Goal: Navigation & Orientation: Find specific page/section

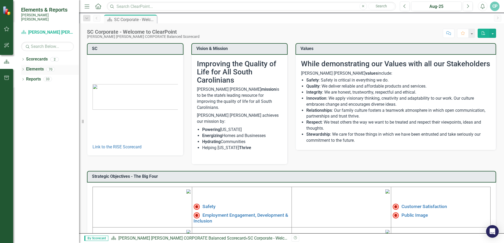
click at [24, 69] on icon "Dropdown" at bounding box center [23, 70] width 4 height 3
click at [25, 75] on div "Dropdown Objective Objectives 14" at bounding box center [51, 80] width 55 height 10
click at [26, 79] on icon "Dropdown" at bounding box center [26, 80] width 4 height 3
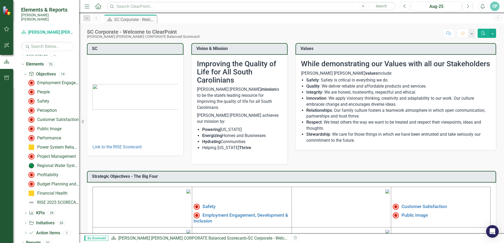
scroll to position [6, 0]
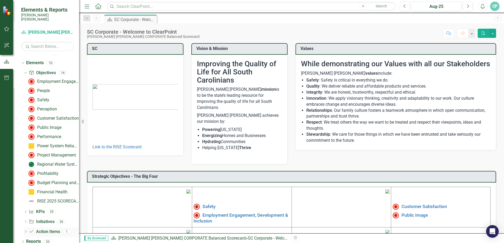
click at [26, 231] on icon at bounding box center [25, 232] width 1 height 2
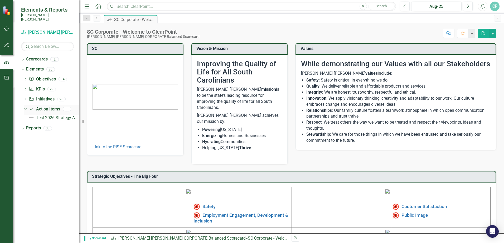
scroll to position [0, 0]
click at [23, 128] on icon "Dropdown" at bounding box center [23, 129] width 4 height 3
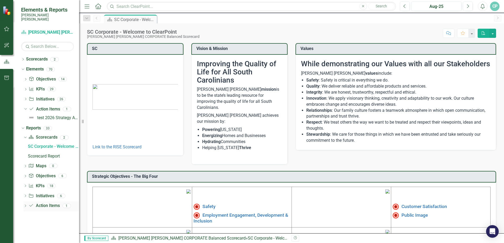
click at [25, 205] on icon "Dropdown" at bounding box center [25, 206] width 4 height 3
click at [39, 194] on div "Action Items" at bounding box center [53, 196] width 51 height 5
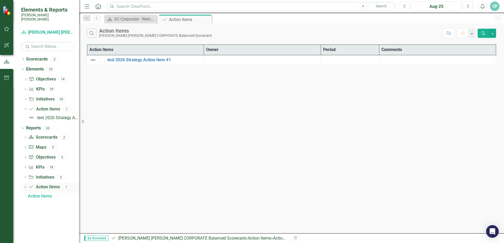
click at [23, 186] on icon "Dropdown" at bounding box center [24, 188] width 3 height 4
click at [25, 177] on icon "Dropdown" at bounding box center [25, 178] width 4 height 3
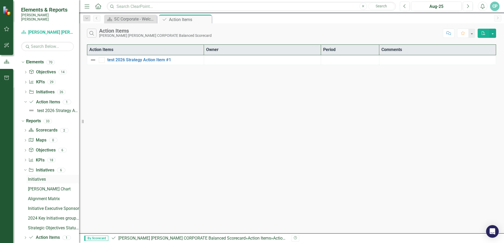
scroll to position [11, 0]
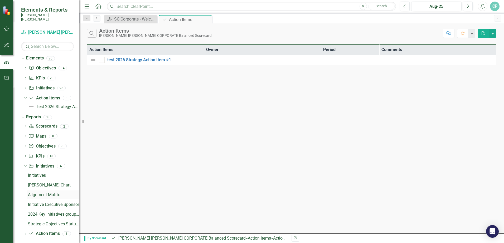
click at [54, 193] on div "Alignment Matrix" at bounding box center [53, 195] width 51 height 5
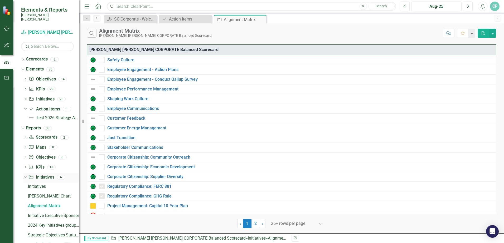
click at [26, 176] on icon "Dropdown" at bounding box center [24, 178] width 3 height 4
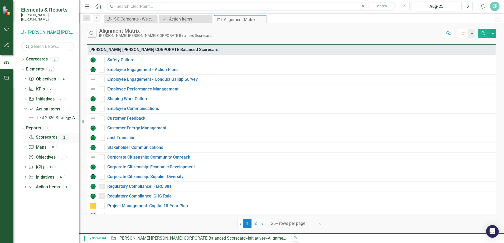
click at [26, 137] on icon "Dropdown" at bounding box center [25, 138] width 4 height 3
click at [38, 144] on div "SC Corporate - Welcome to ClearPoint" at bounding box center [53, 146] width 51 height 5
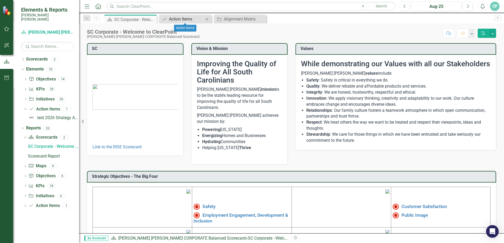
click at [183, 19] on div "Action Items" at bounding box center [186, 19] width 35 height 7
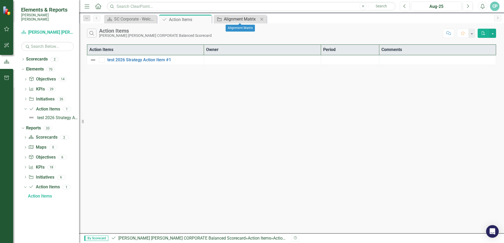
click at [245, 18] on div "Alignment Matrix" at bounding box center [241, 19] width 35 height 7
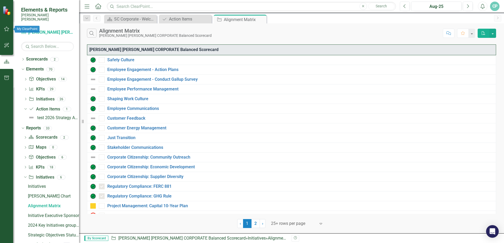
click at [8, 29] on icon "button" at bounding box center [7, 29] width 6 height 4
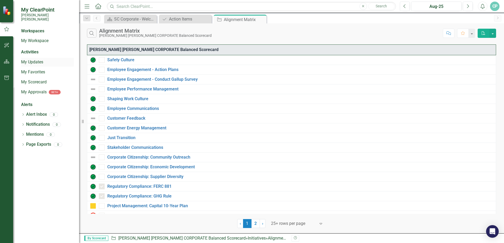
click at [36, 59] on link "My Updates" at bounding box center [47, 62] width 53 height 6
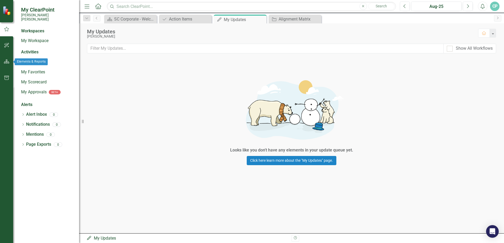
click at [5, 61] on icon "button" at bounding box center [7, 62] width 6 height 4
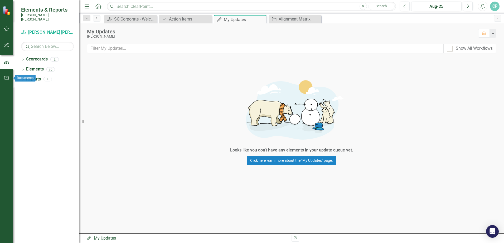
click at [7, 78] on icon "button" at bounding box center [7, 78] width 6 height 4
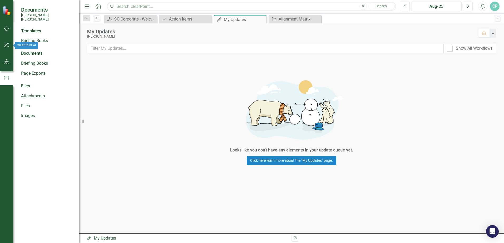
click at [8, 45] on icon "button" at bounding box center [6, 45] width 5 height 5
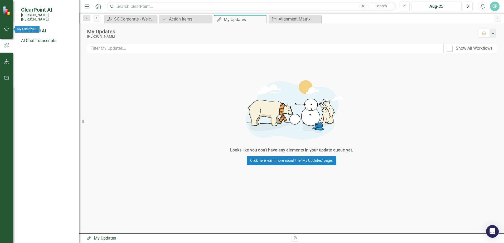
click at [7, 29] on icon "button" at bounding box center [7, 29] width 6 height 4
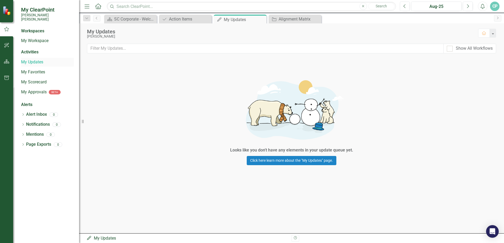
click at [37, 59] on link "My Updates" at bounding box center [47, 62] width 53 height 6
click at [41, 38] on link "My Workspace" at bounding box center [47, 41] width 53 height 6
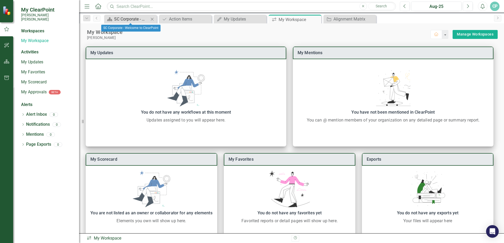
click at [139, 17] on div "SC Corporate - Welcome to ClearPoint" at bounding box center [131, 19] width 35 height 7
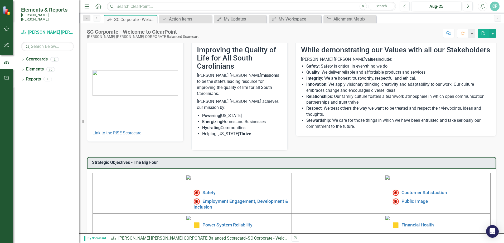
scroll to position [26, 0]
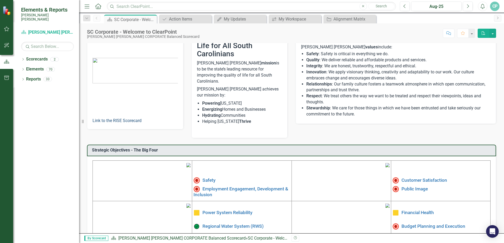
click at [131, 119] on link "Link to the RISE Scorecard" at bounding box center [116, 120] width 49 height 5
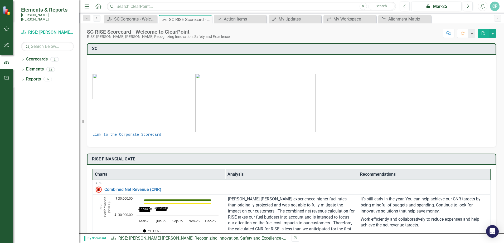
scroll to position [26, 0]
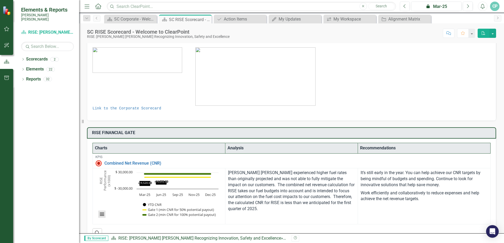
click at [101, 214] on button "View chart menu, Chart" at bounding box center [101, 214] width 7 height 7
click at [101, 214] on div "Download PNG image Download JPEG image Download PDF document Download SVG vecto…" at bounding box center [124, 192] width 66 height 51
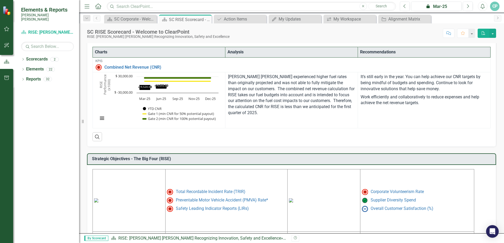
scroll to position [132, 0]
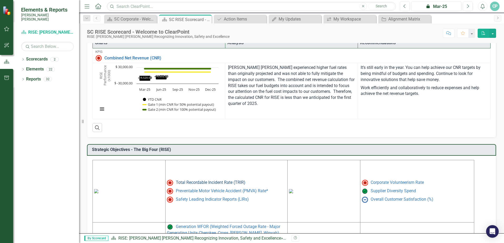
click at [179, 183] on link "Total Recordable Incident Rate (TRIR)" at bounding box center [211, 182] width 70 height 5
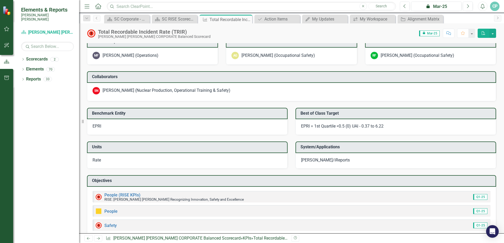
scroll to position [474, 0]
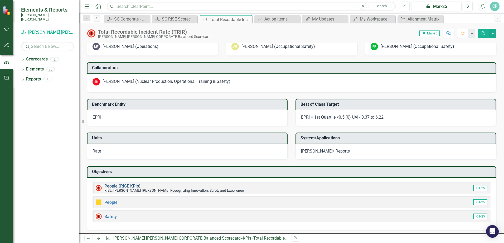
click at [119, 186] on link "People (RISE KPIs)" at bounding box center [122, 186] width 36 height 5
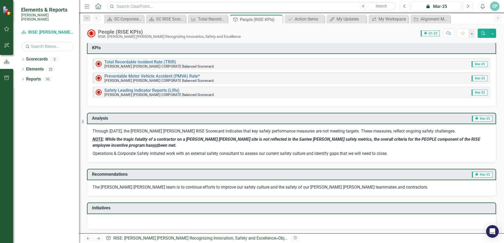
scroll to position [58, 0]
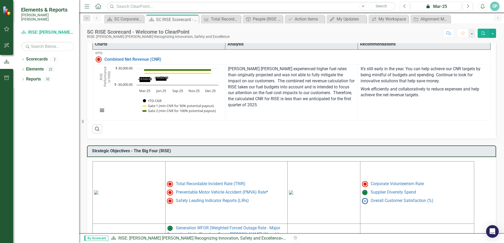
scroll to position [132, 0]
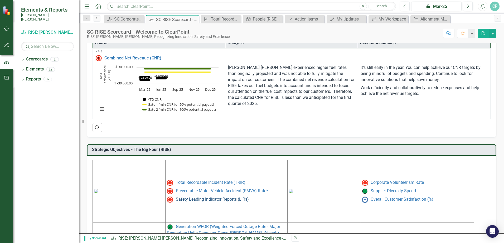
click at [192, 201] on link "Safety Leading Indicator Reports (LIRs)" at bounding box center [212, 199] width 73 height 5
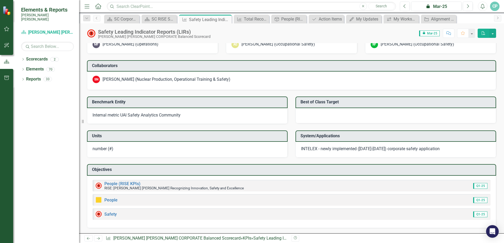
scroll to position [504, 0]
click at [113, 184] on link "People (RISE KPIs)" at bounding box center [122, 184] width 36 height 5
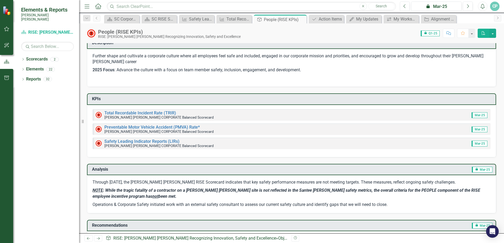
scroll to position [6, 0]
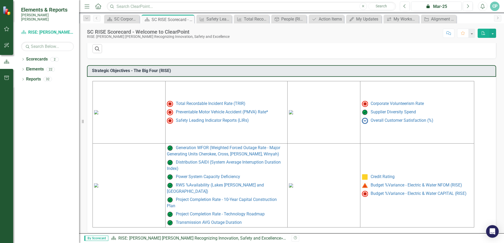
scroll to position [212, 0]
click at [373, 184] on link "Budget %Variance - Electric & Water NFOM (RISE)" at bounding box center [416, 184] width 91 height 5
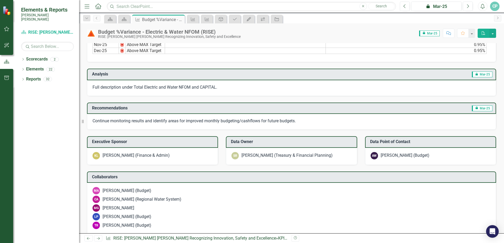
scroll to position [314, 0]
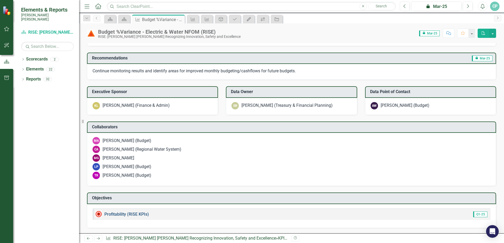
click at [123, 216] on link "Profitability (RISE KPIs)" at bounding box center [126, 214] width 45 height 5
